Goal: Task Accomplishment & Management: Manage account settings

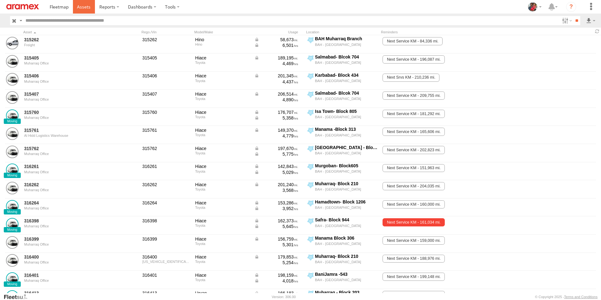
click at [82, 7] on span at bounding box center [84, 7] width 14 height 6
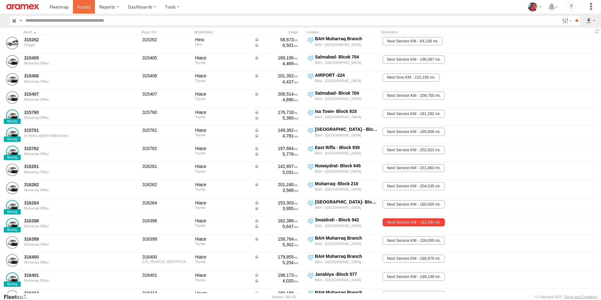
click at [81, 7] on span at bounding box center [84, 7] width 14 height 6
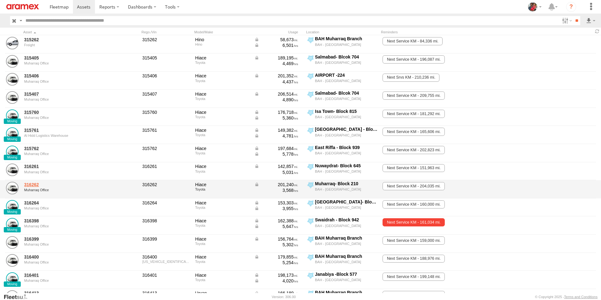
click at [31, 185] on link "316262" at bounding box center [67, 185] width 86 height 6
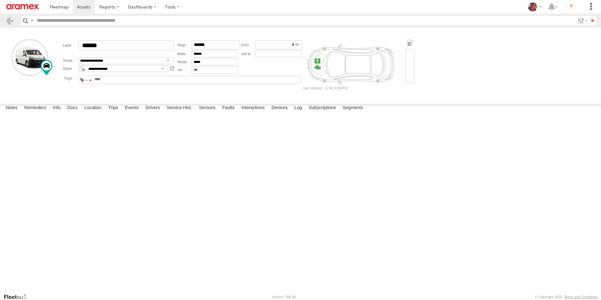
click at [92, 80] on span at bounding box center [91, 80] width 2 height 1
click at [82, 6] on span at bounding box center [84, 7] width 14 height 6
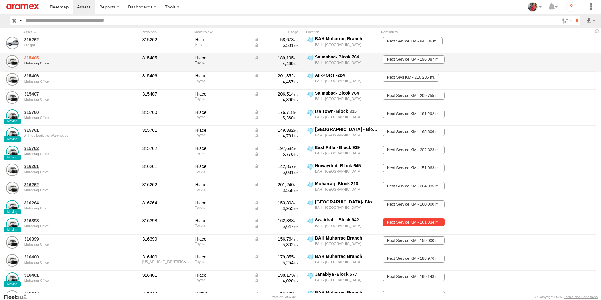
click at [31, 57] on link "315405" at bounding box center [67, 58] width 86 height 6
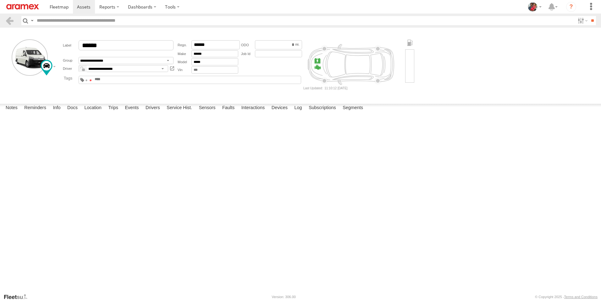
click at [92, 80] on span at bounding box center [91, 80] width 2 height 1
click at [0, 0] on textarea at bounding box center [0, 0] width 0 height 0
type textarea "**********"
click at [0, 0] on button "Save" at bounding box center [0, 0] width 0 height 0
click at [84, 5] on span at bounding box center [84, 7] width 14 height 6
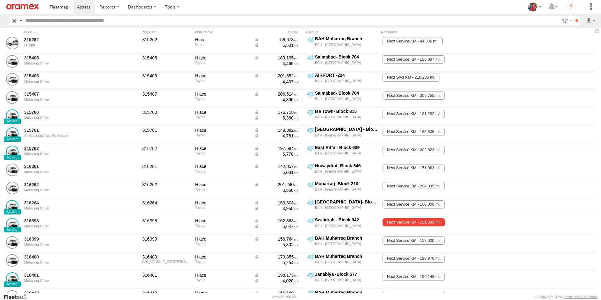
click at [55, 20] on input "text" at bounding box center [291, 20] width 537 height 9
type input "******"
click at [573, 16] on input "**" at bounding box center [576, 20] width 7 height 9
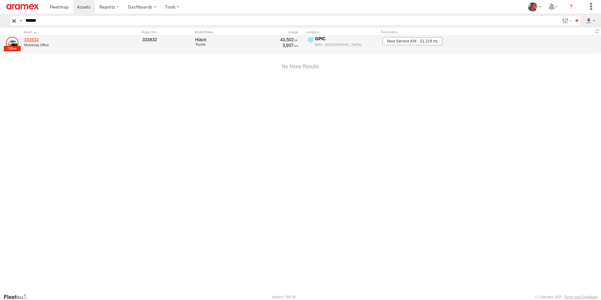
click at [31, 40] on link "333832" at bounding box center [67, 40] width 86 height 6
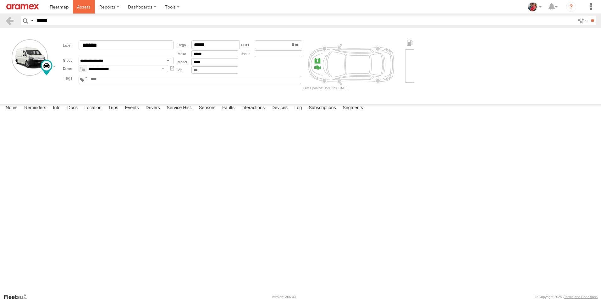
click at [84, 7] on span at bounding box center [84, 7] width 14 height 6
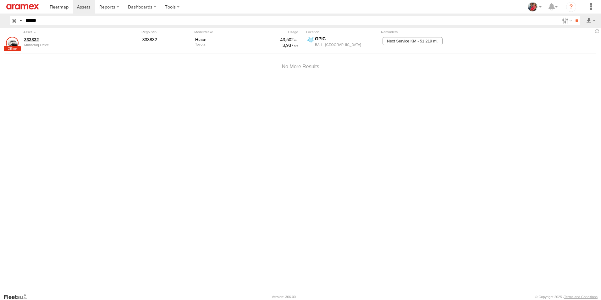
click at [15, 21] on input "button" at bounding box center [14, 20] width 8 height 9
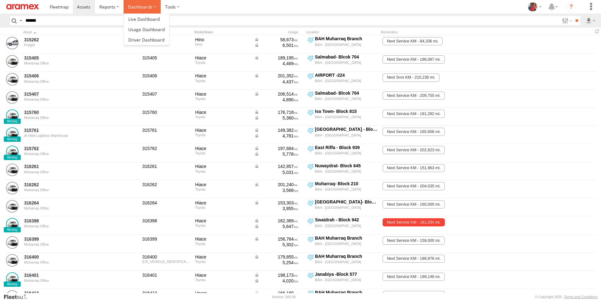
click at [138, 7] on label "Dashboards" at bounding box center [142, 7] width 37 height 14
click at [147, 38] on span at bounding box center [146, 40] width 36 height 6
